Goal: Navigation & Orientation: Find specific page/section

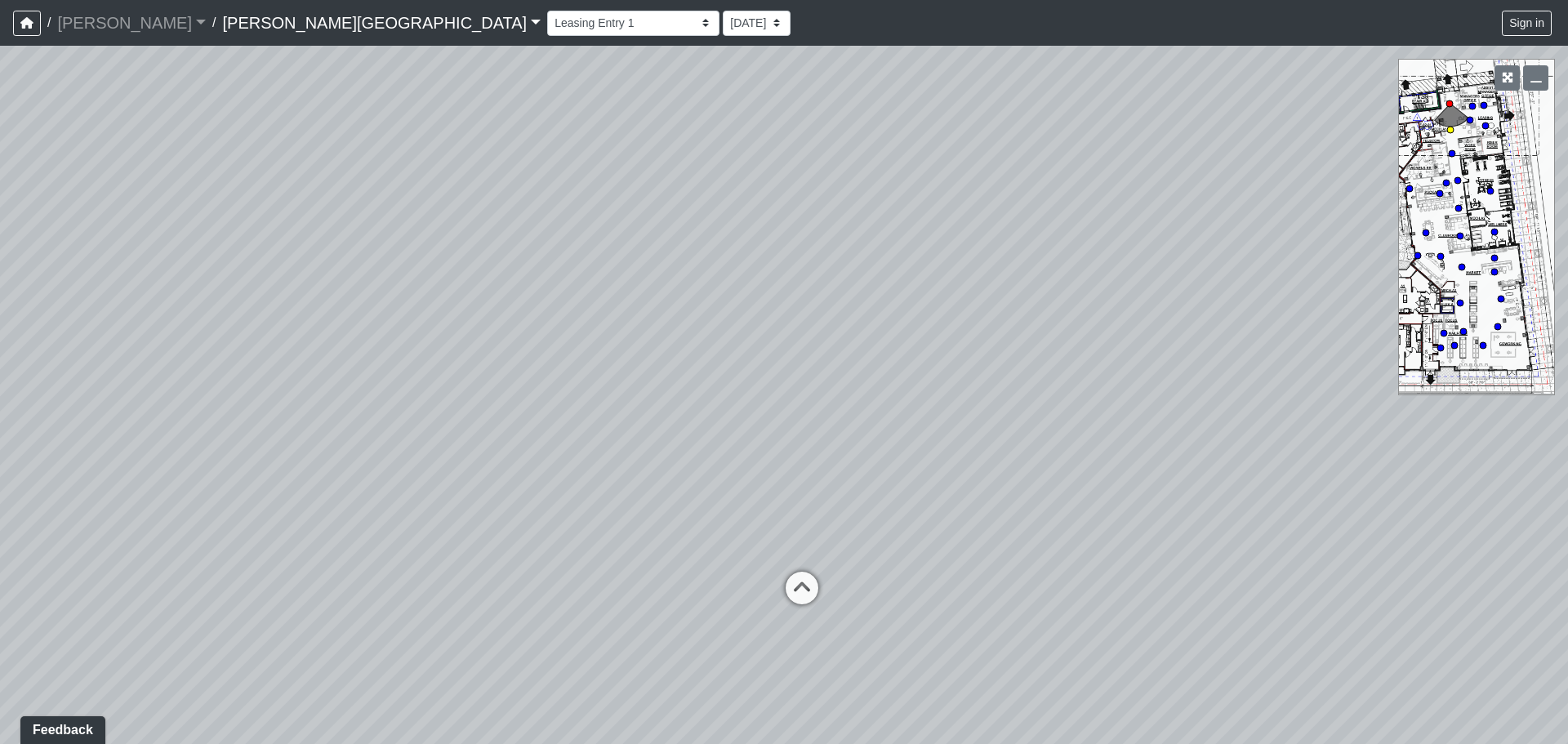
drag, startPoint x: 820, startPoint y: 579, endPoint x: 813, endPoint y: 585, distance: 9.2
click at [817, 582] on icon at bounding box center [801, 595] width 49 height 49
click at [797, 607] on icon at bounding box center [782, 627] width 49 height 49
click at [772, 596] on icon at bounding box center [770, 596] width 49 height 49
click at [799, 645] on div "Loading... [GEOGRAPHIC_DATA]" at bounding box center [815, 664] width 49 height 49
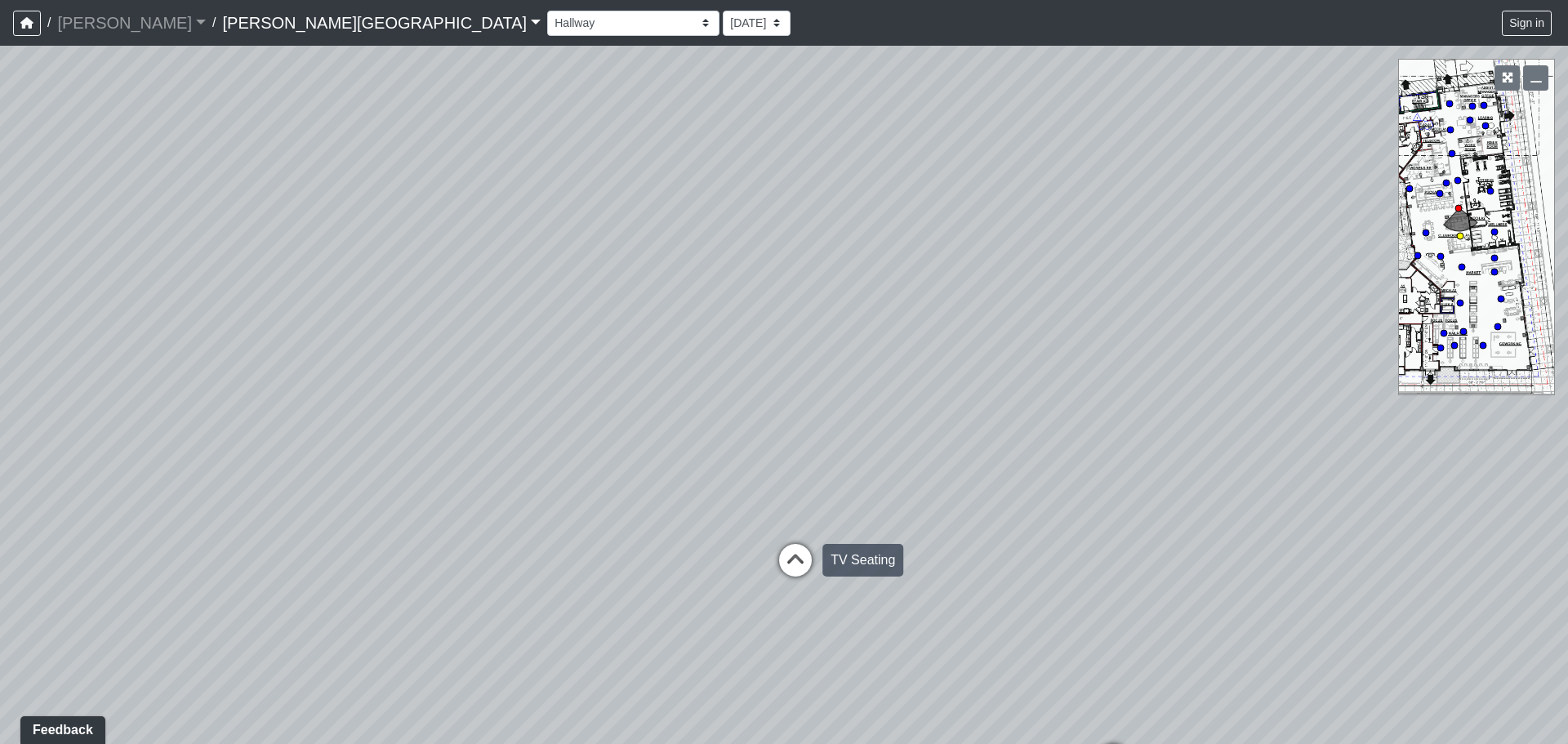
click at [785, 566] on icon at bounding box center [795, 568] width 49 height 49
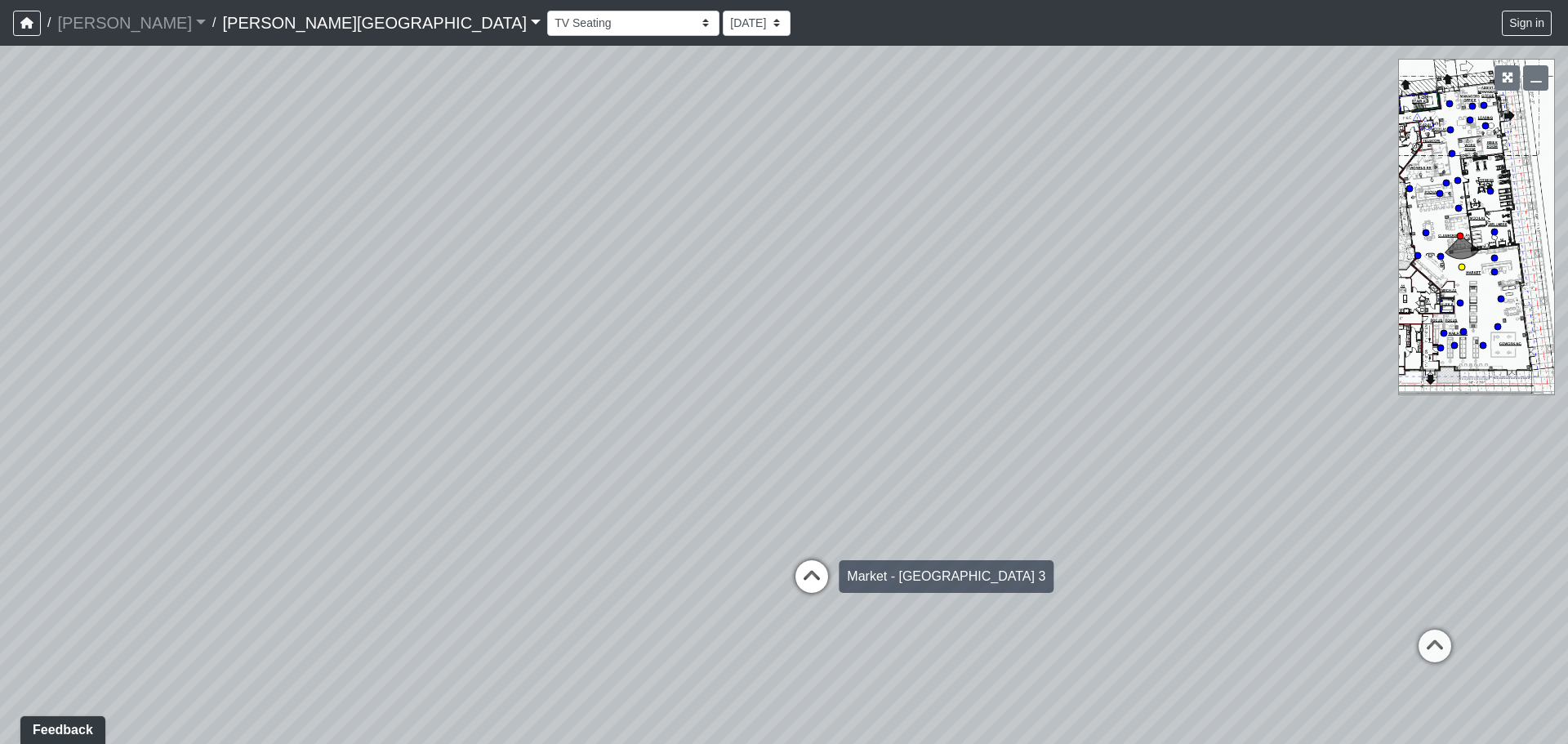
click at [816, 572] on icon at bounding box center [811, 584] width 49 height 49
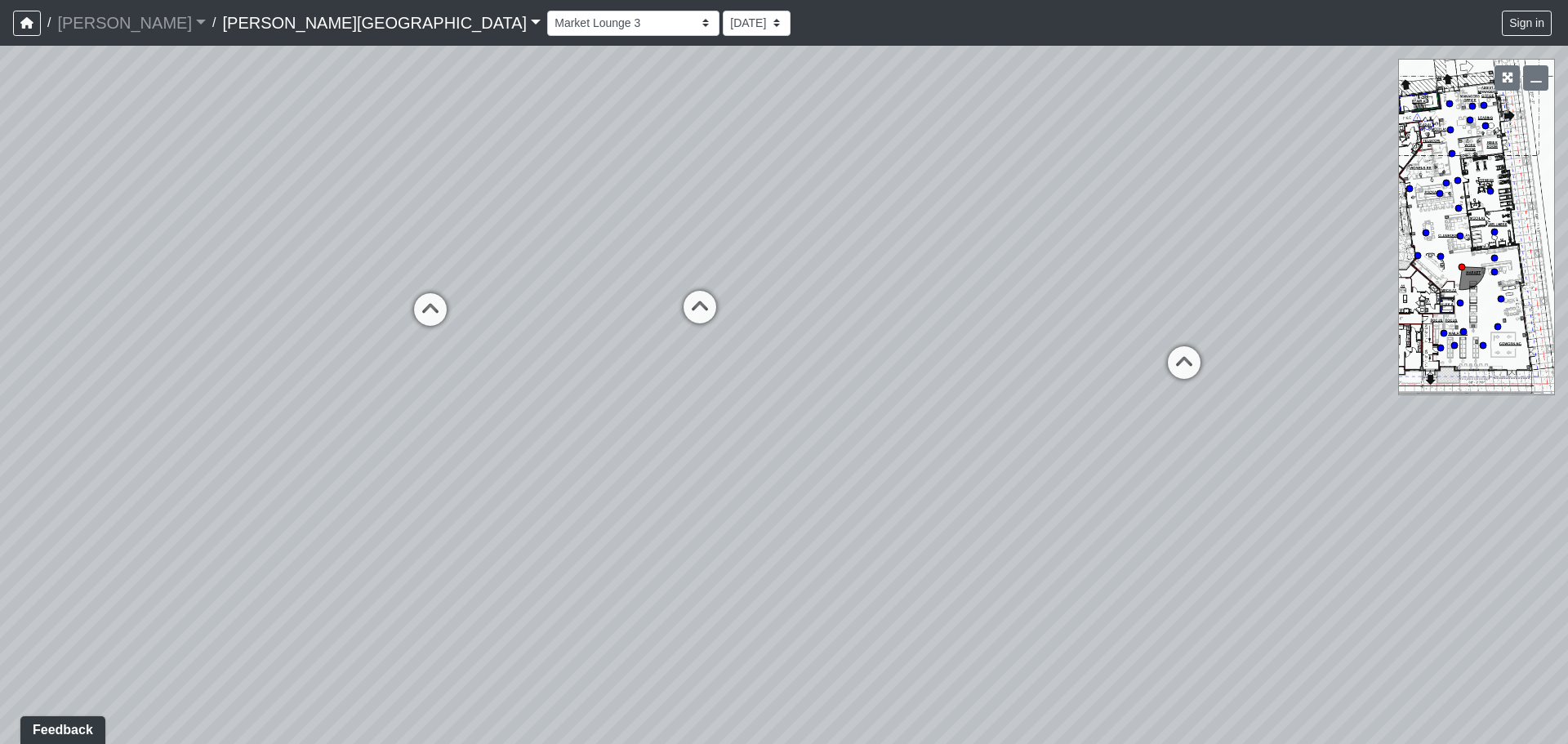
drag, startPoint x: 328, startPoint y: 502, endPoint x: 802, endPoint y: 235, distance: 544.0
click at [802, 235] on div "Loading... Coffee Bar Loading... [GEOGRAPHIC_DATA] Loading... Leasing Entry 1 L…" at bounding box center [784, 394] width 1568 height 698
click at [716, 312] on icon at bounding box center [700, 314] width 49 height 49
select select "b75WLKiiaJA3cEZUS8gtYH"
drag, startPoint x: 759, startPoint y: 306, endPoint x: 324, endPoint y: 284, distance: 435.6
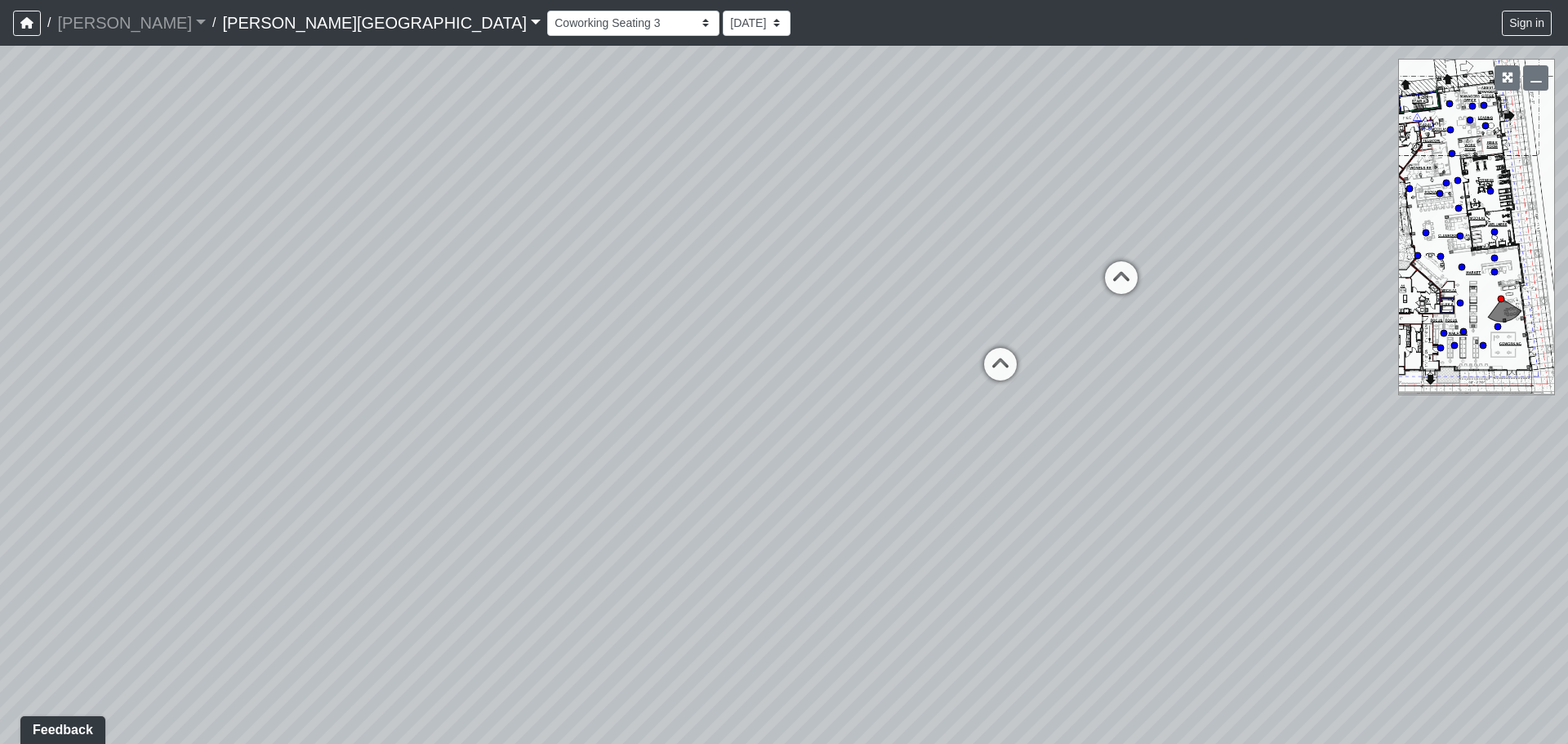
click at [324, 284] on div "Loading... Coffee Bar Loading... [GEOGRAPHIC_DATA] Loading... Leasing Entry 1 L…" at bounding box center [784, 394] width 1568 height 698
drag, startPoint x: 879, startPoint y: 276, endPoint x: 154, endPoint y: 274, distance: 725.0
click at [154, 274] on div "Loading... Coffee Bar Loading... [GEOGRAPHIC_DATA] Loading... Leasing Entry 1 L…" at bounding box center [784, 394] width 1568 height 698
drag, startPoint x: 794, startPoint y: 325, endPoint x: 23, endPoint y: 306, distance: 771.2
click at [24, 306] on div "Loading... Coffee Bar Loading... [GEOGRAPHIC_DATA] Loading... Leasing Entry 1 L…" at bounding box center [784, 394] width 1568 height 698
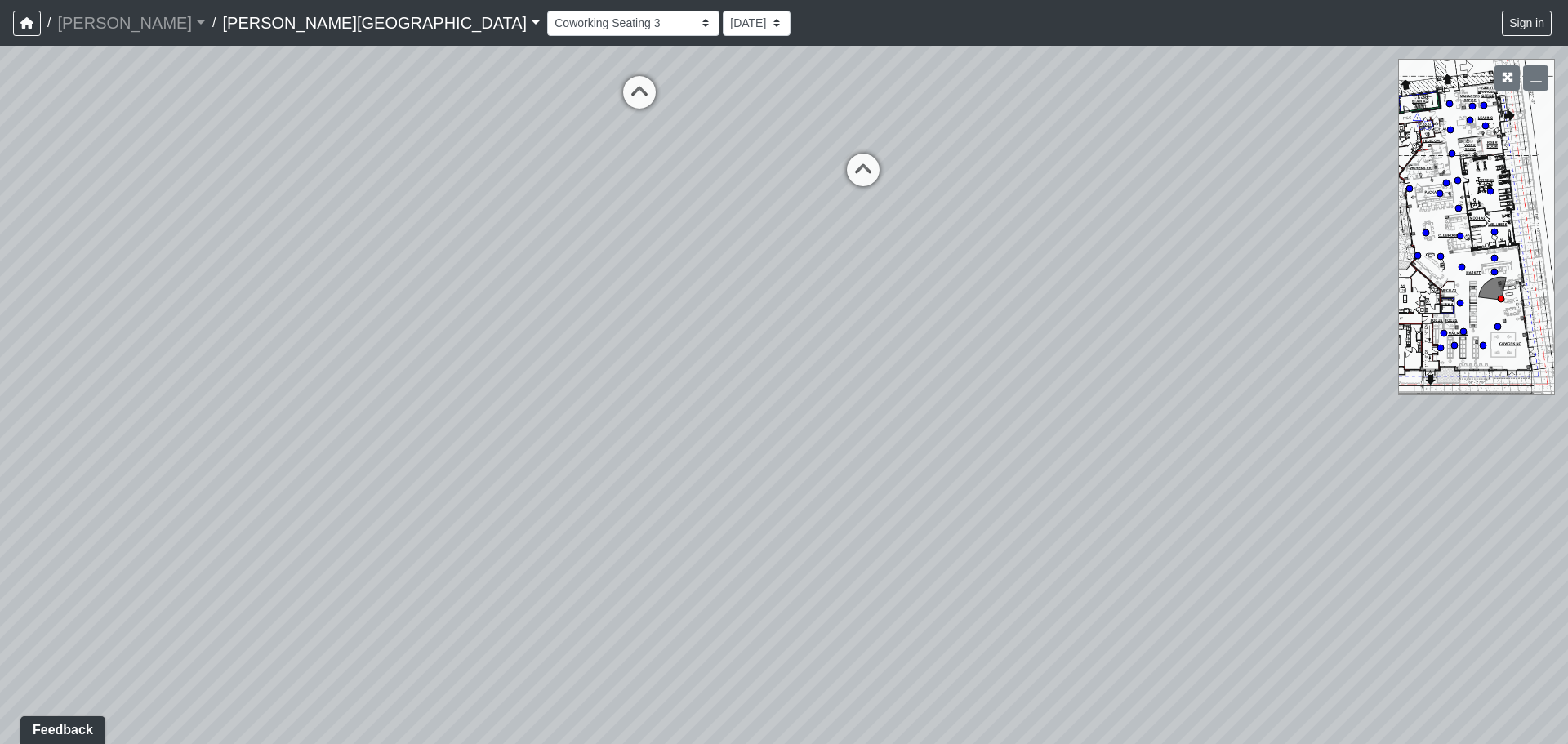
drag, startPoint x: 831, startPoint y: 345, endPoint x: 700, endPoint y: 244, distance: 165.4
click at [731, 207] on div "Loading... Coffee Bar Loading... [GEOGRAPHIC_DATA] Loading... Leasing Entry 1 L…" at bounding box center [784, 394] width 1568 height 698
drag, startPoint x: 416, startPoint y: 463, endPoint x: 422, endPoint y: 452, distance: 12.5
click at [422, 452] on div "Loading... Coffee Bar Loading... [GEOGRAPHIC_DATA] Loading... Leasing Entry 1 L…" at bounding box center [784, 394] width 1568 height 698
